Goal: Find specific page/section: Find specific page/section

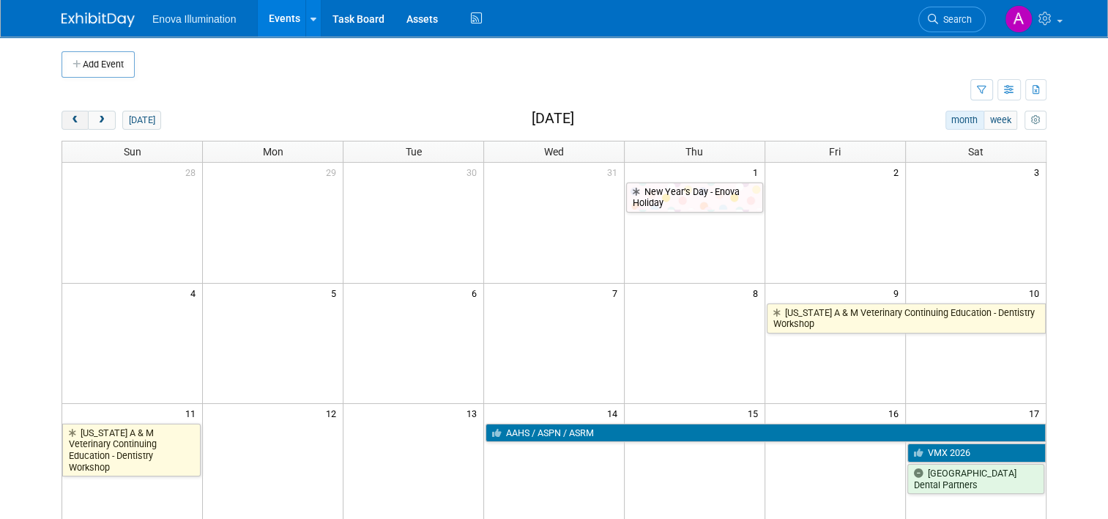
click at [70, 122] on span "prev" at bounding box center [75, 121] width 11 height 10
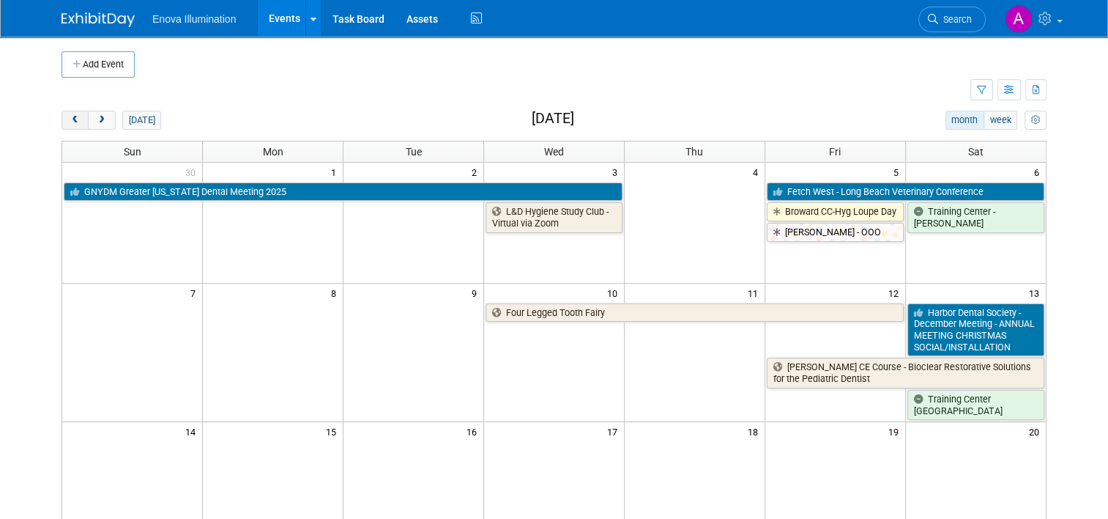
click at [70, 122] on span "prev" at bounding box center [75, 121] width 11 height 10
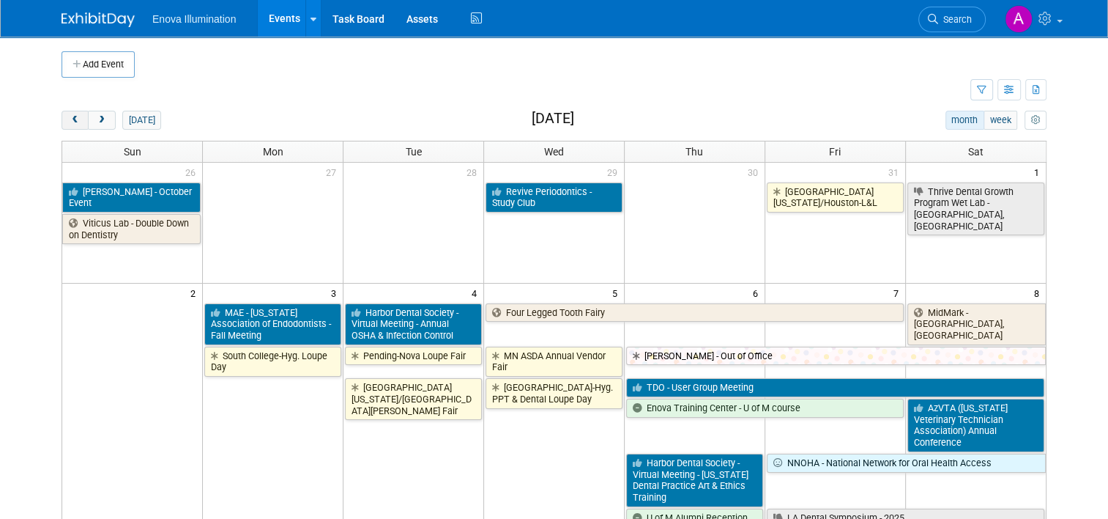
click at [70, 122] on span "prev" at bounding box center [75, 121] width 11 height 10
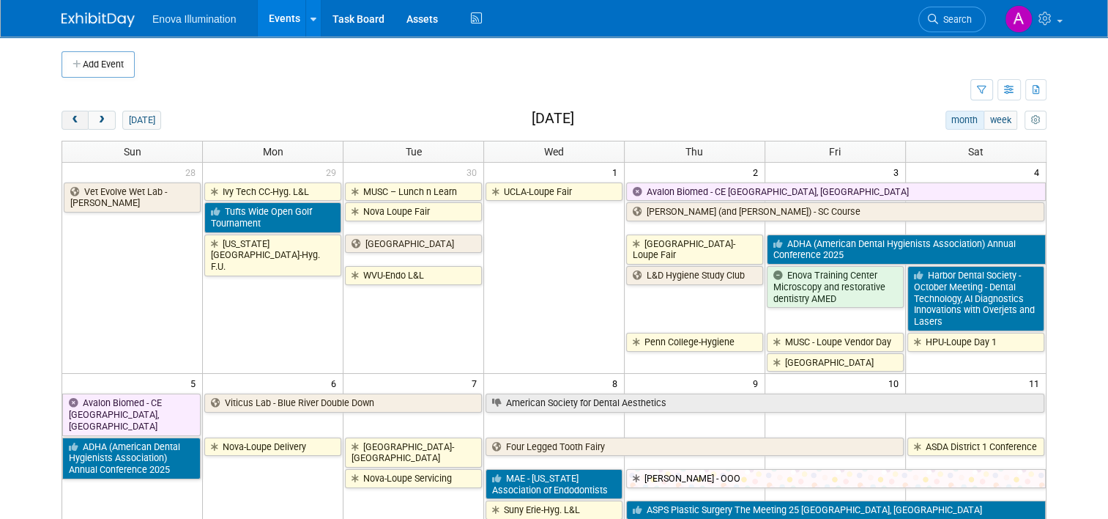
click at [70, 122] on span "prev" at bounding box center [75, 121] width 11 height 10
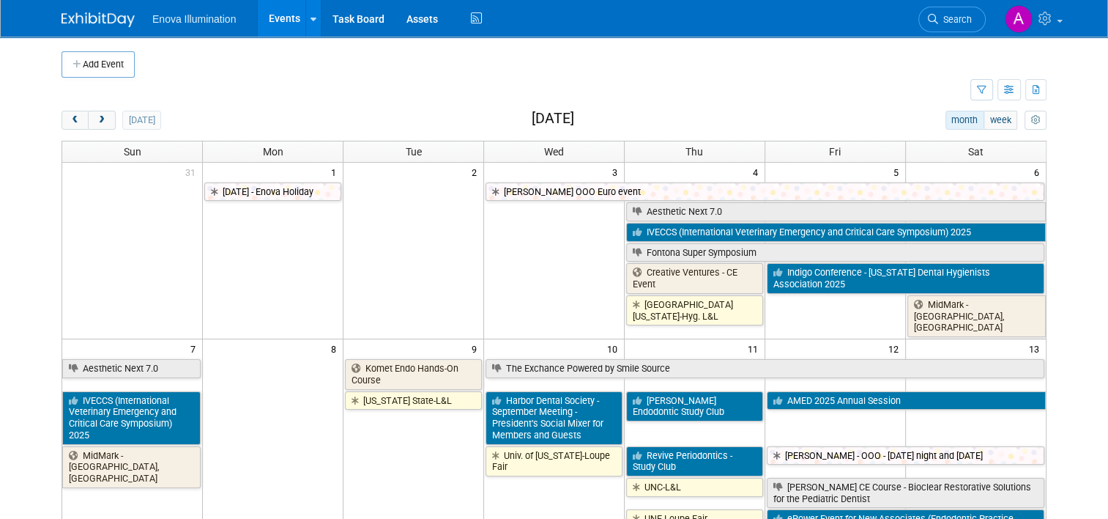
scroll to position [440, 0]
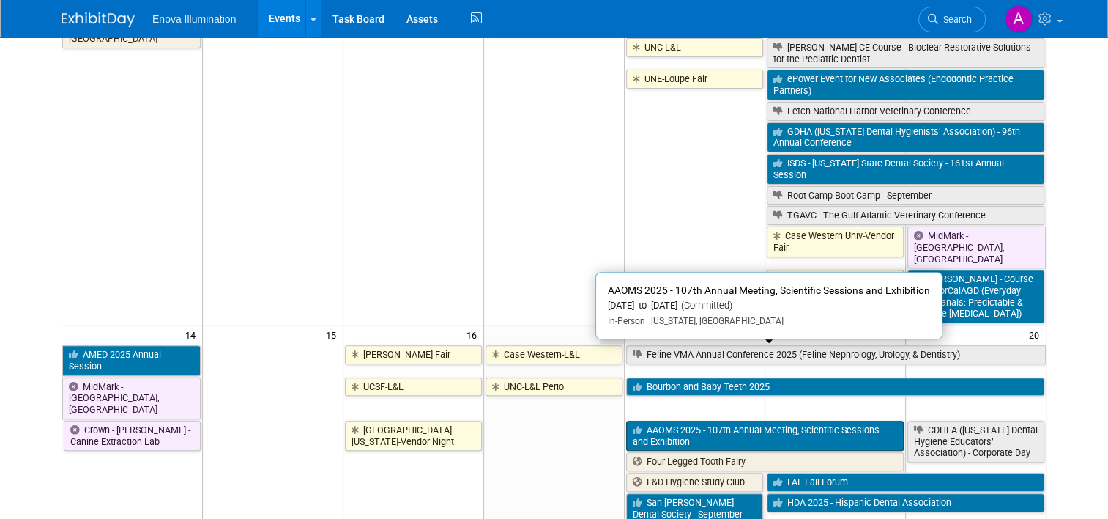
click at [763, 421] on link "AAOMS 2025 - 107th Annual Meeting, Scientific Sessions and Exhibition" at bounding box center [765, 436] width 278 height 30
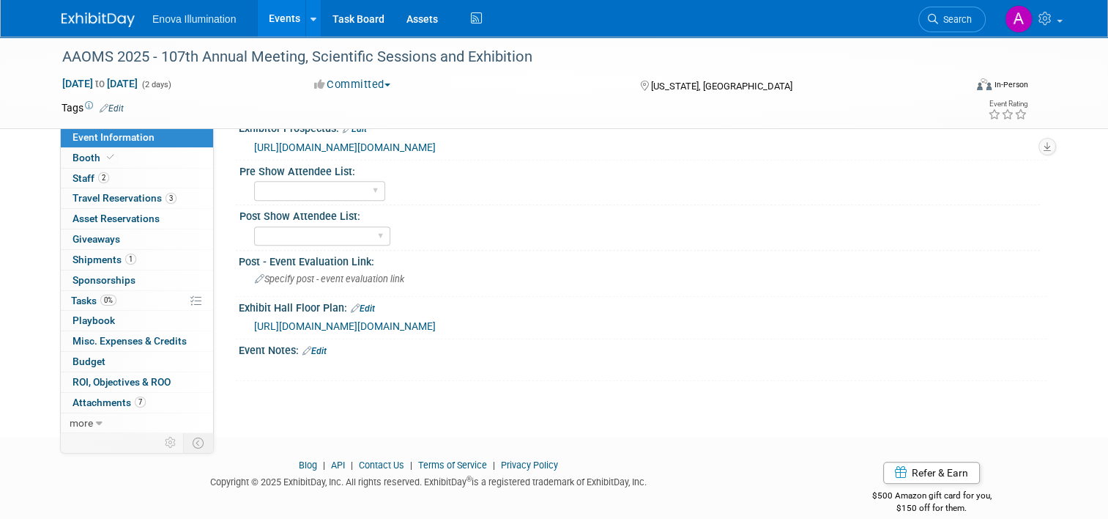
scroll to position [952, 0]
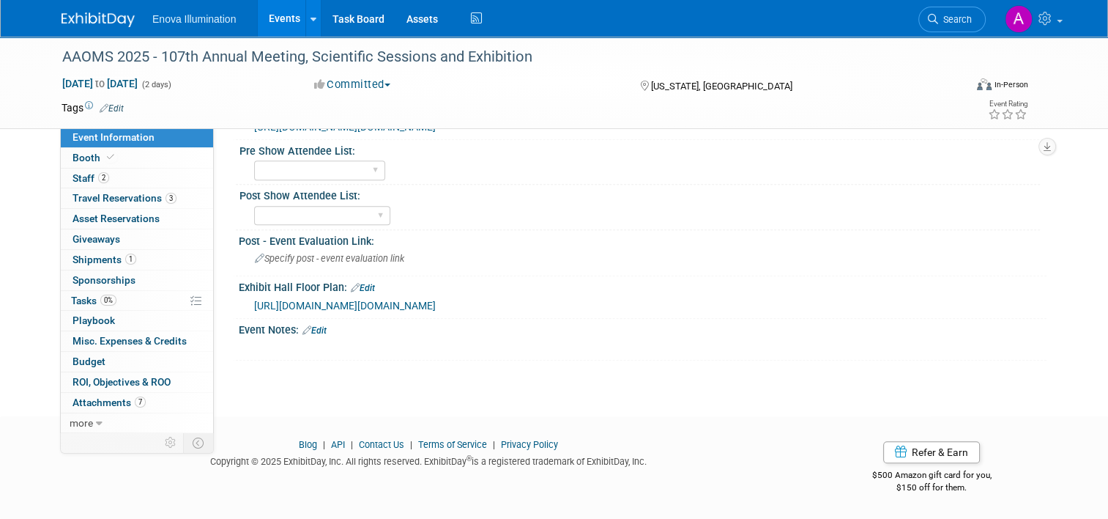
click at [362, 311] on span "https://us-west-2.protection.sophos.com/?d=expocad.com&u=aHR0cHM6Ly93d3cuZXhwb2…" at bounding box center [345, 306] width 182 height 12
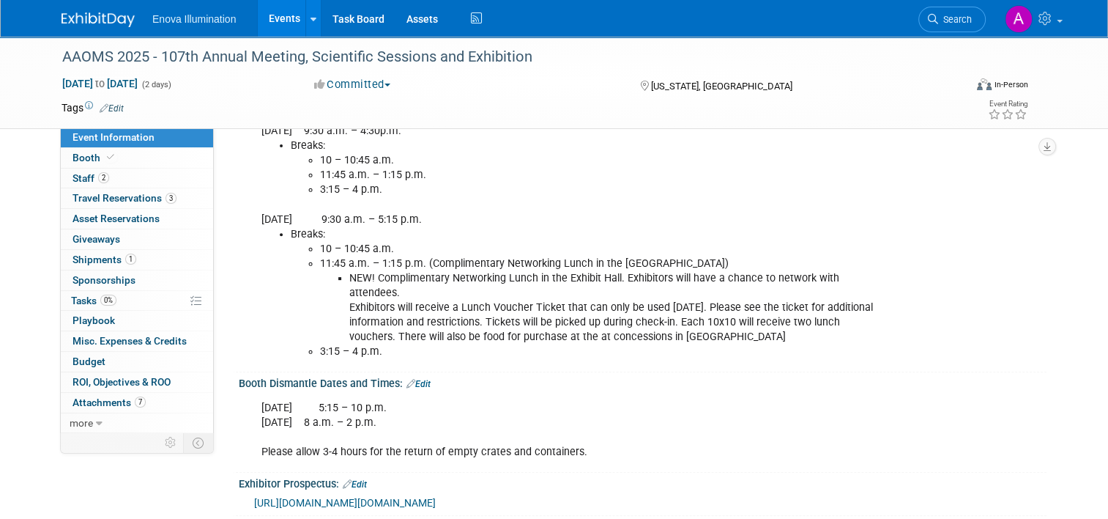
scroll to position [293, 0]
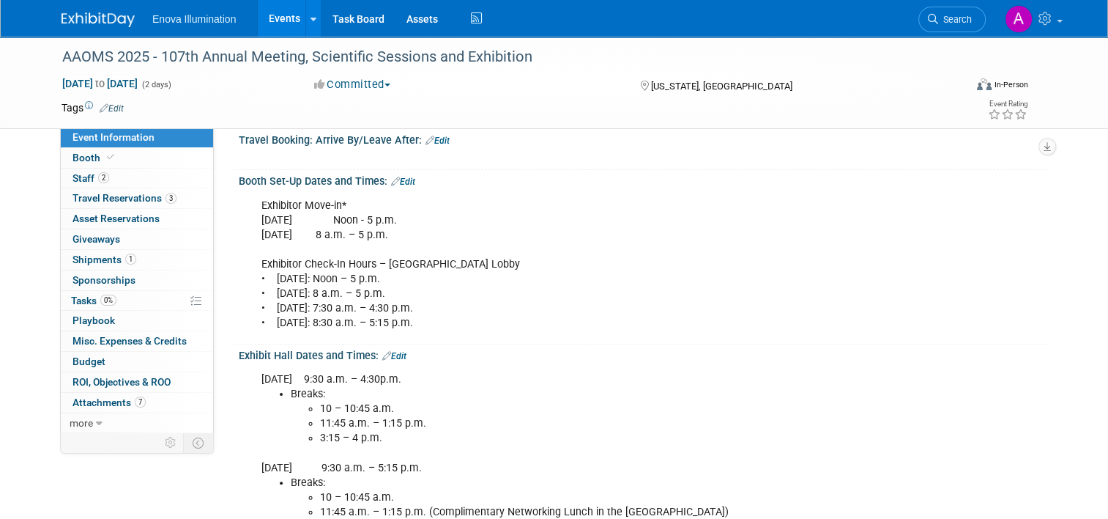
click at [67, 15] on img at bounding box center [98, 19] width 73 height 15
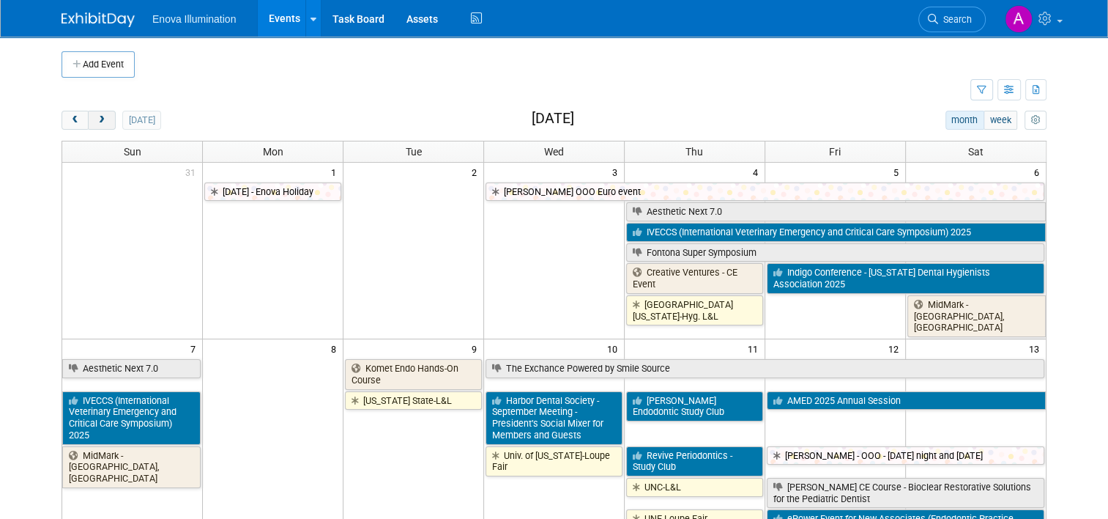
click at [96, 120] on span "next" at bounding box center [101, 121] width 11 height 10
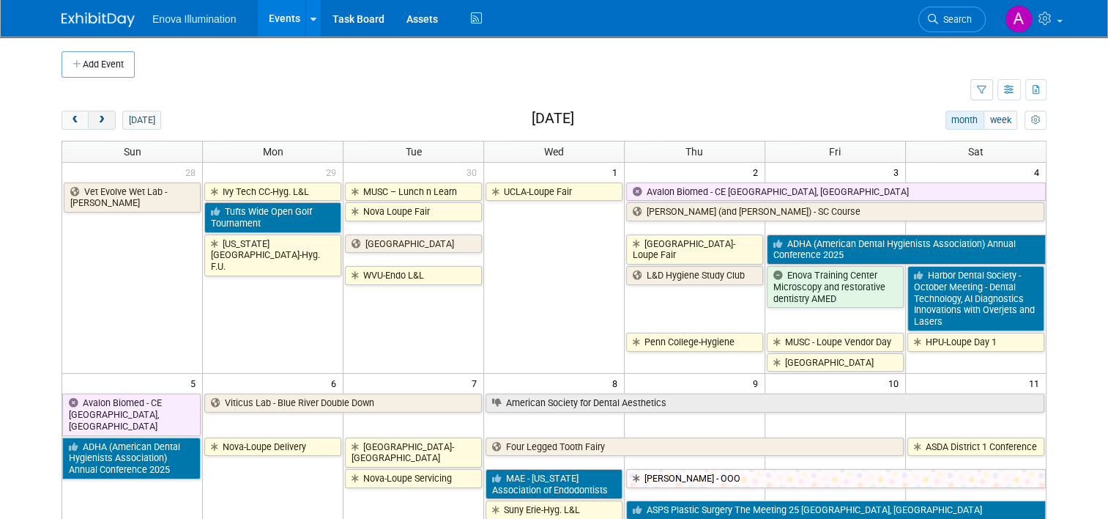
click at [96, 120] on span "next" at bounding box center [101, 121] width 11 height 10
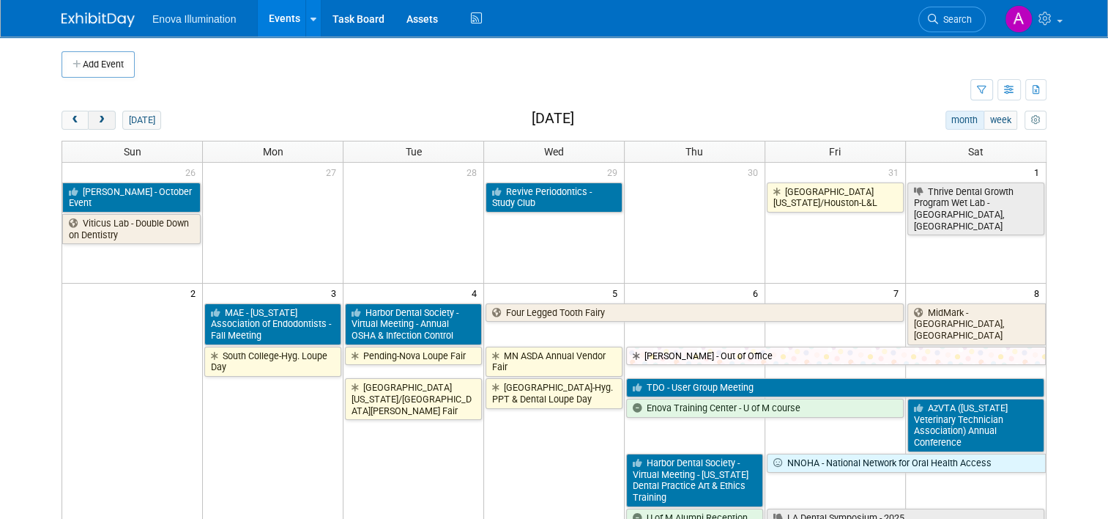
click at [96, 120] on span "next" at bounding box center [101, 121] width 11 height 10
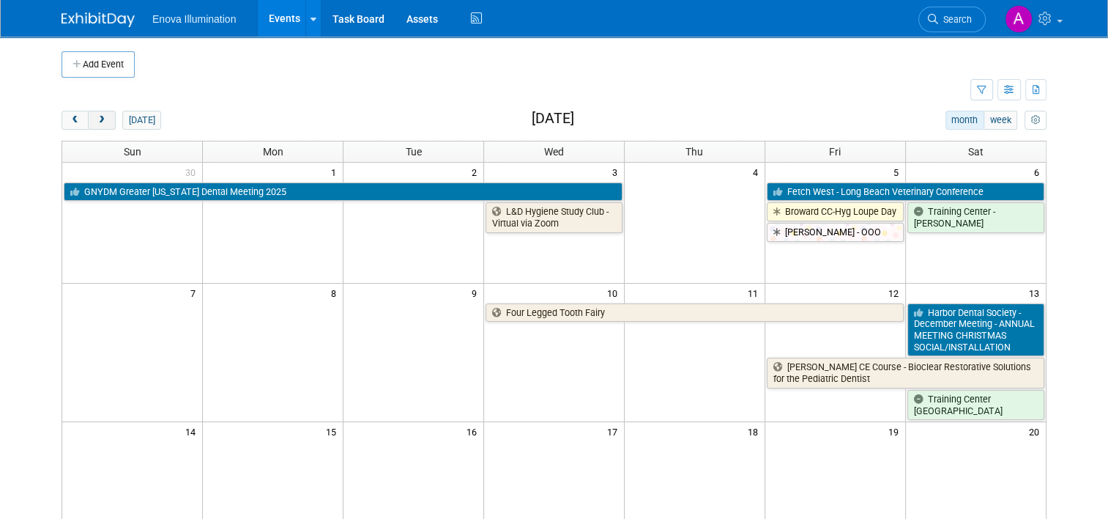
click at [96, 120] on span "next" at bounding box center [101, 121] width 11 height 10
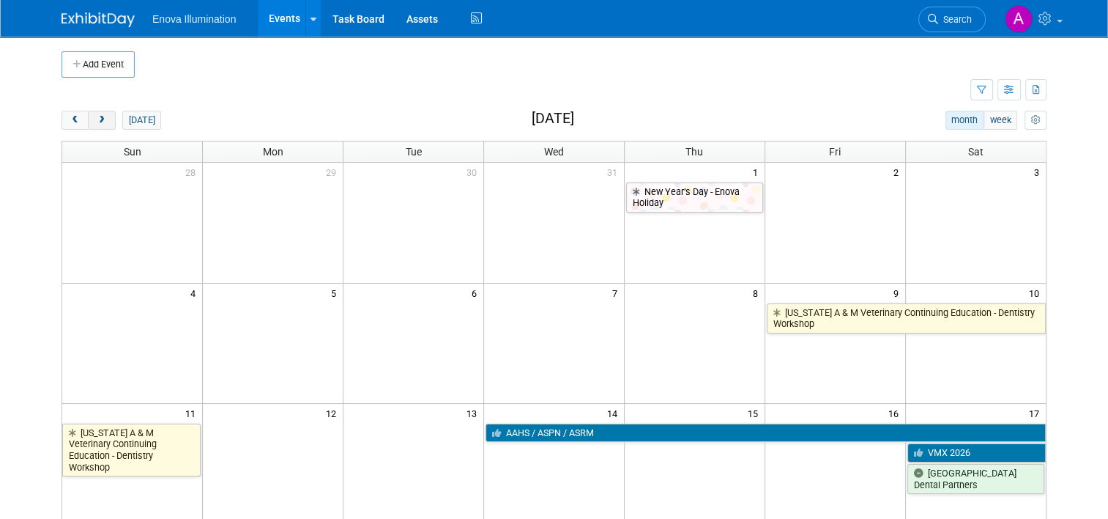
click at [96, 120] on span "next" at bounding box center [101, 121] width 11 height 10
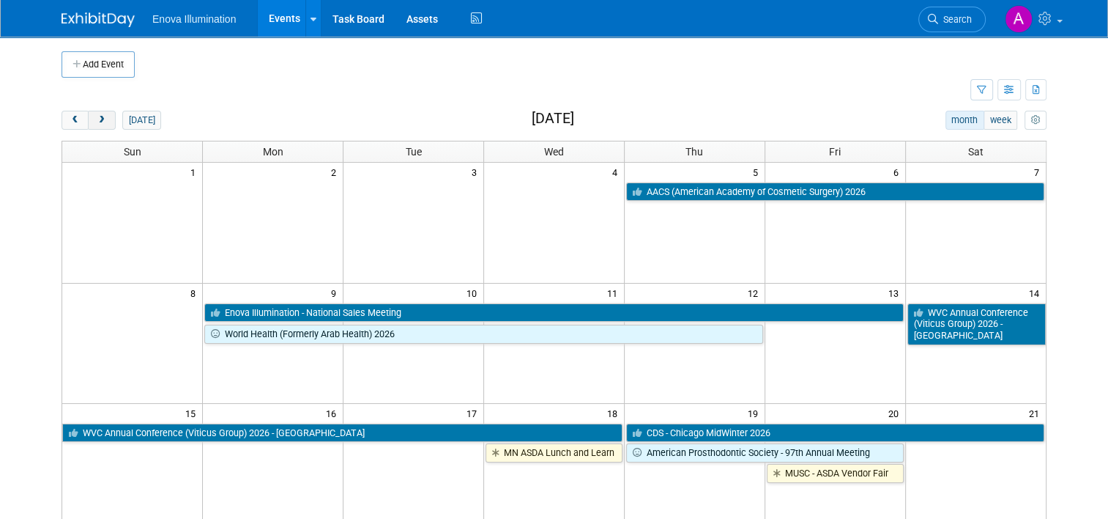
click at [96, 120] on span "next" at bounding box center [101, 121] width 11 height 10
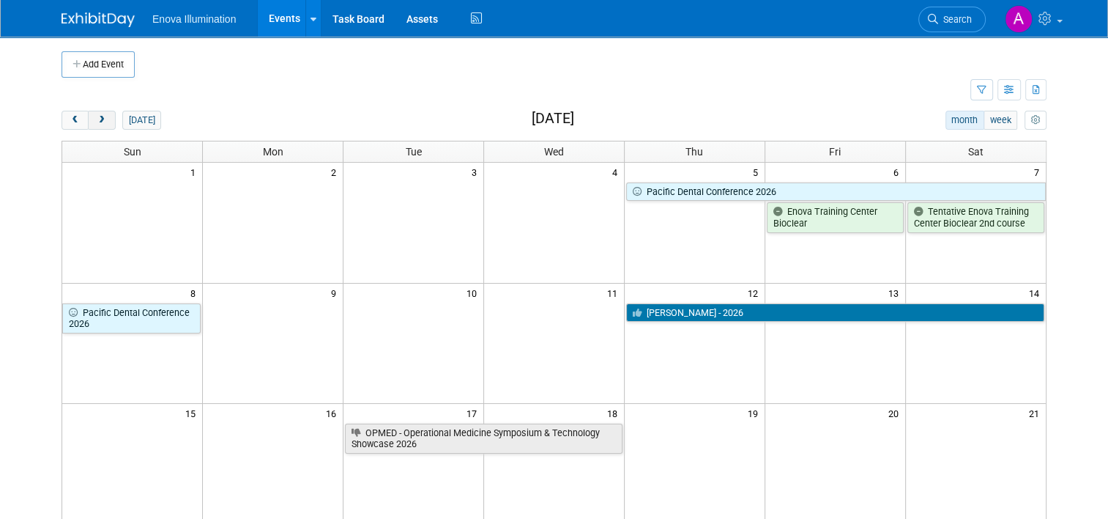
click at [96, 120] on span "next" at bounding box center [101, 121] width 11 height 10
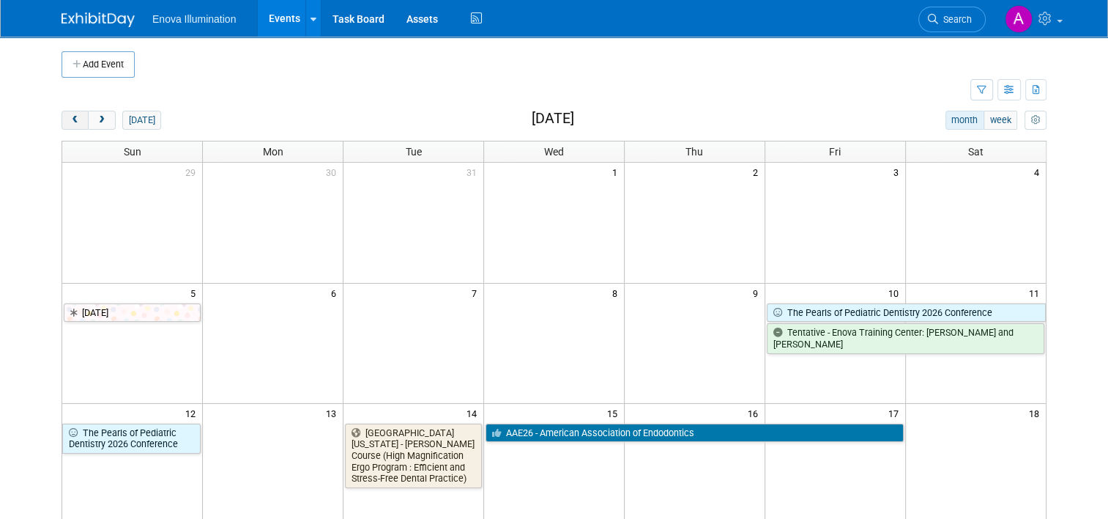
click at [70, 120] on span "prev" at bounding box center [75, 121] width 11 height 10
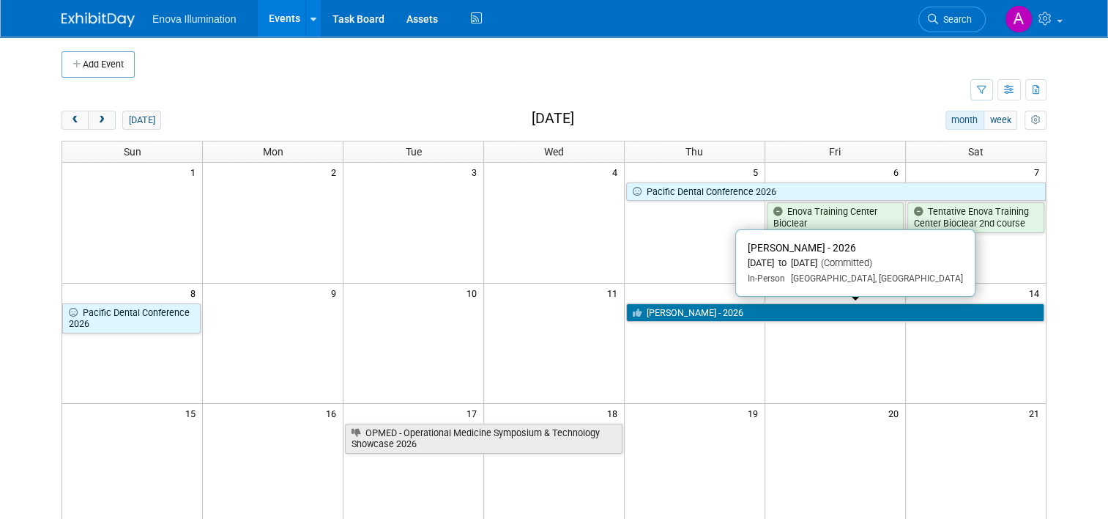
click at [804, 308] on link "Hinman - 2026" at bounding box center [835, 312] width 418 height 19
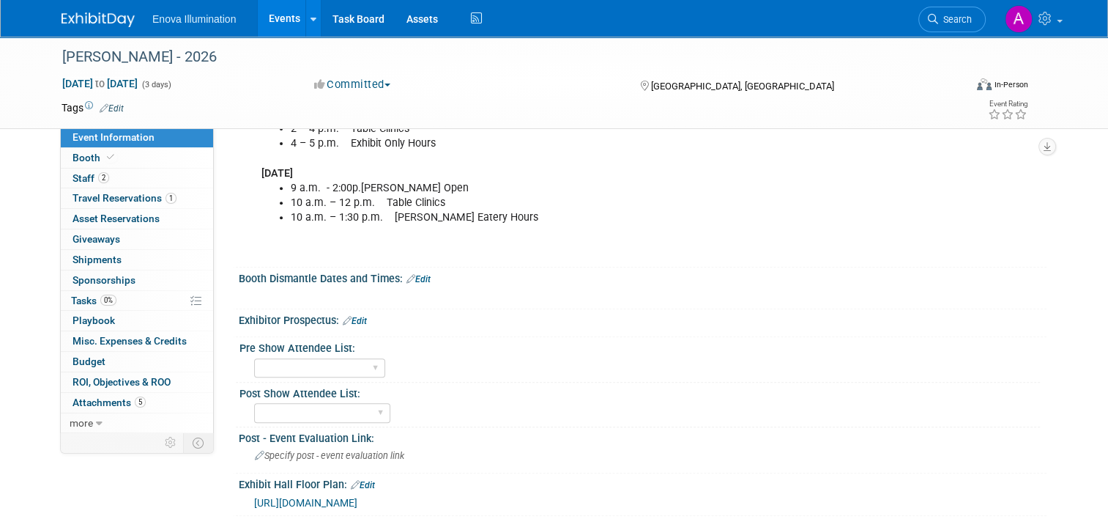
scroll to position [721, 0]
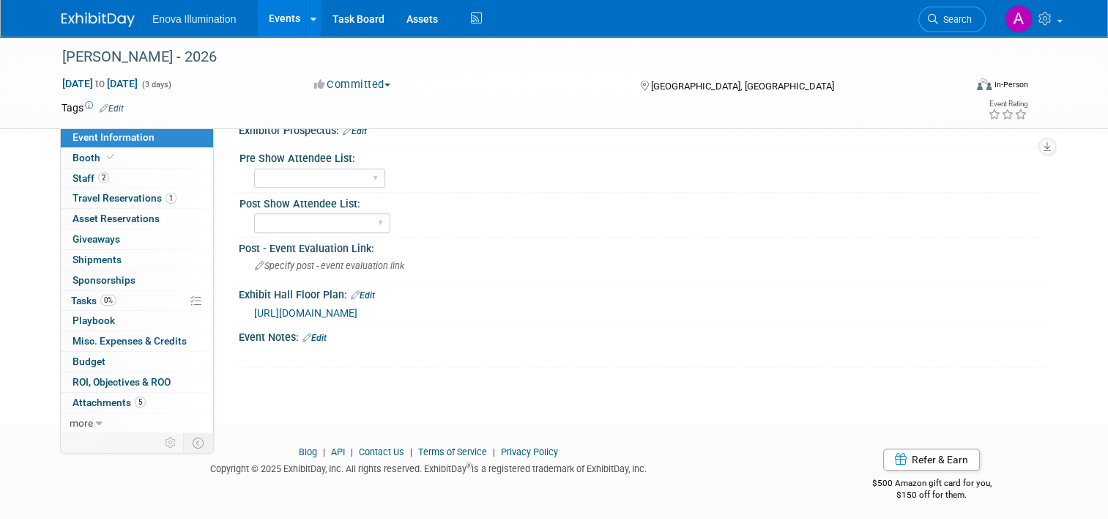
click at [358, 307] on span "[URL][DOMAIN_NAME]" at bounding box center [305, 313] width 103 height 12
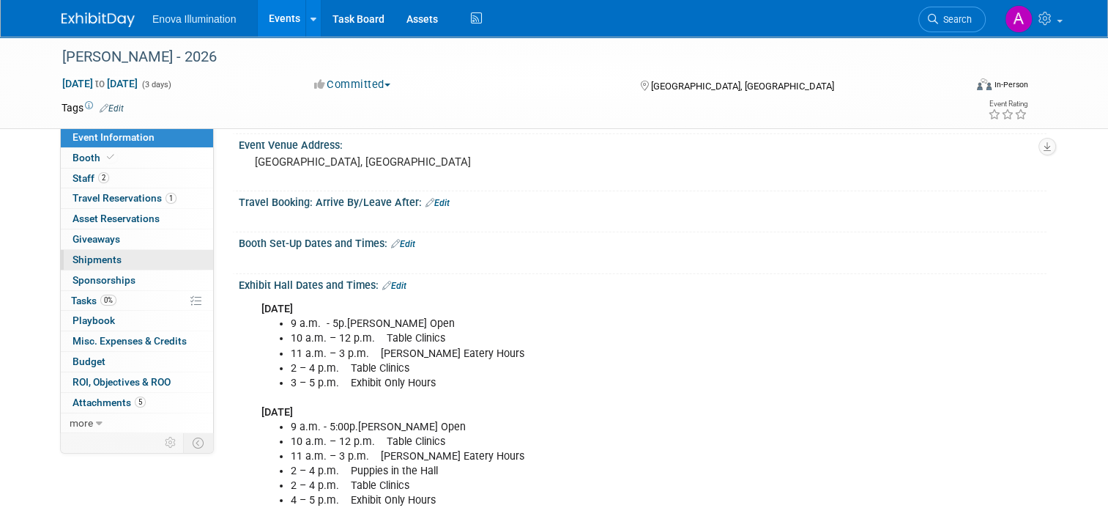
scroll to position [0, 0]
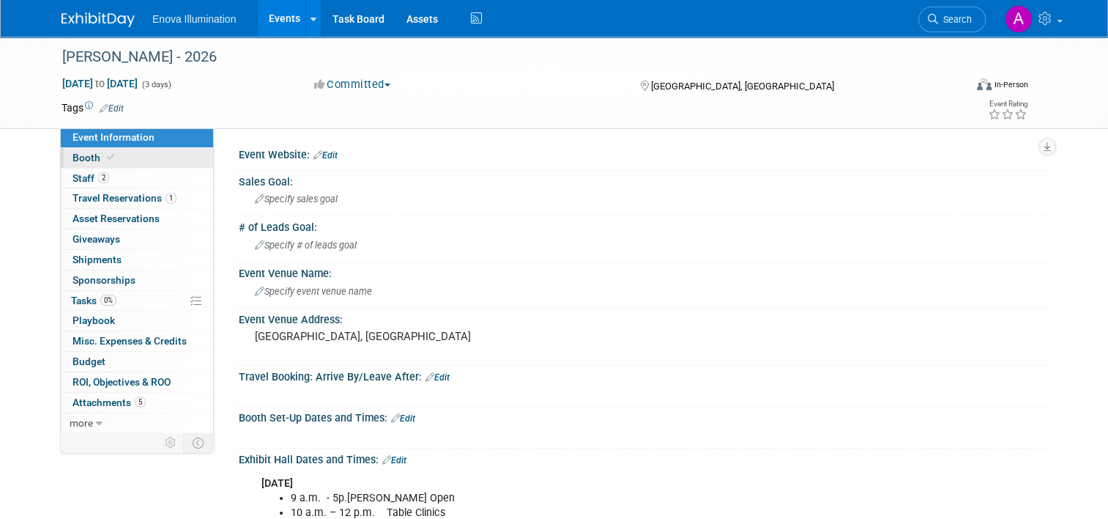
click at [148, 152] on link "Booth" at bounding box center [137, 158] width 152 height 20
